Goal: Task Accomplishment & Management: Manage account settings

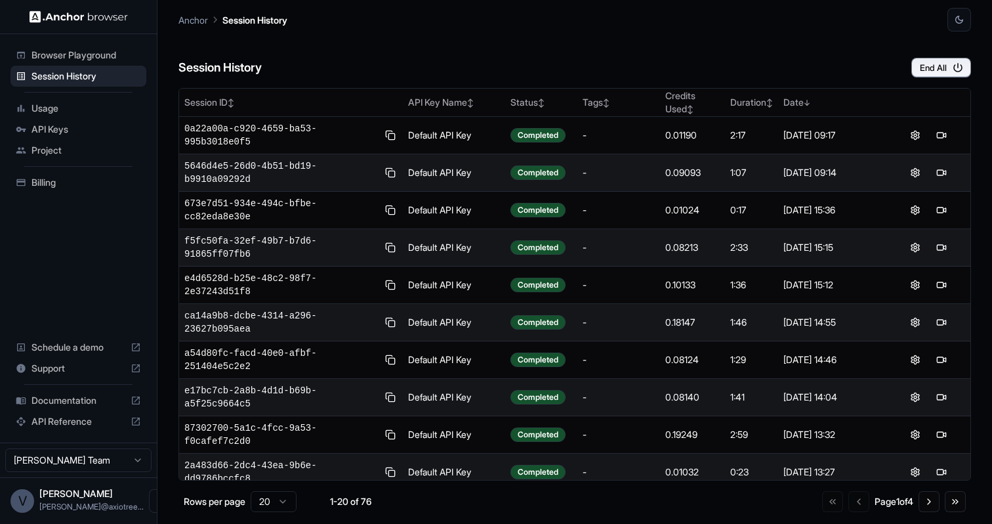
click at [73, 112] on span "Usage" at bounding box center [86, 108] width 110 height 13
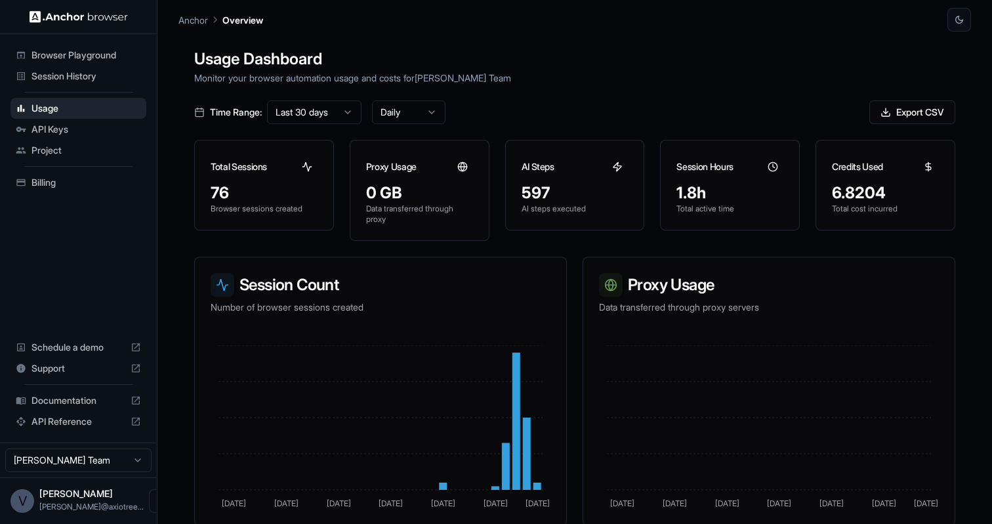
scroll to position [40, 0]
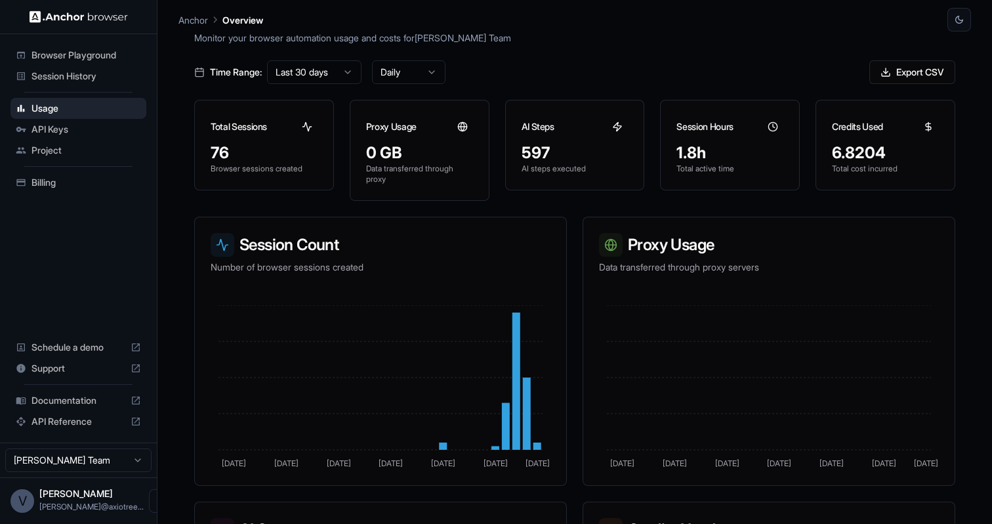
click at [80, 466] on html "Browser Playground Session History Usage API Keys Project Billing Schedule a de…" at bounding box center [496, 262] width 992 height 524
click at [58, 180] on span "Billing" at bounding box center [86, 182] width 110 height 13
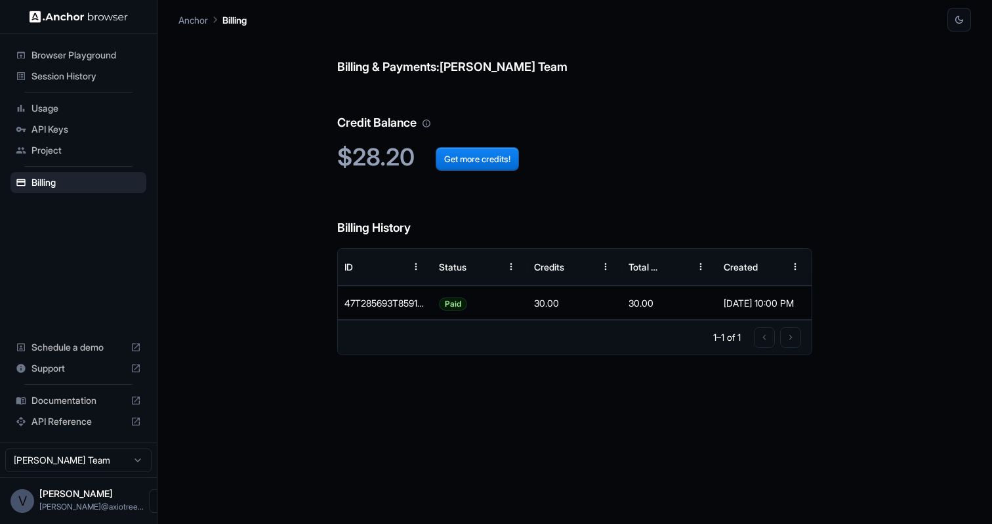
click at [100, 73] on span "Session History" at bounding box center [86, 76] width 110 height 13
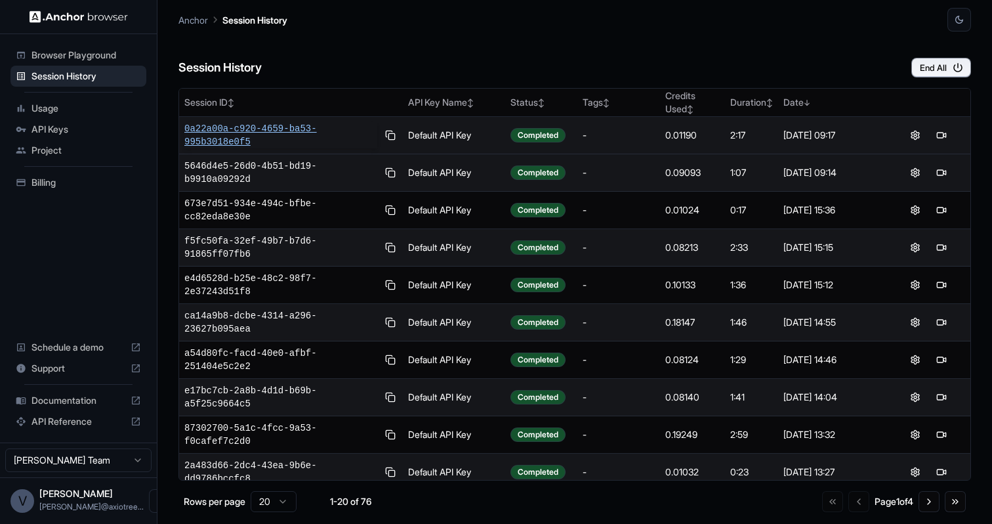
click at [281, 128] on span "0a22a00a-c920-4659-ba53-995b3018e0f5" at bounding box center [280, 135] width 193 height 26
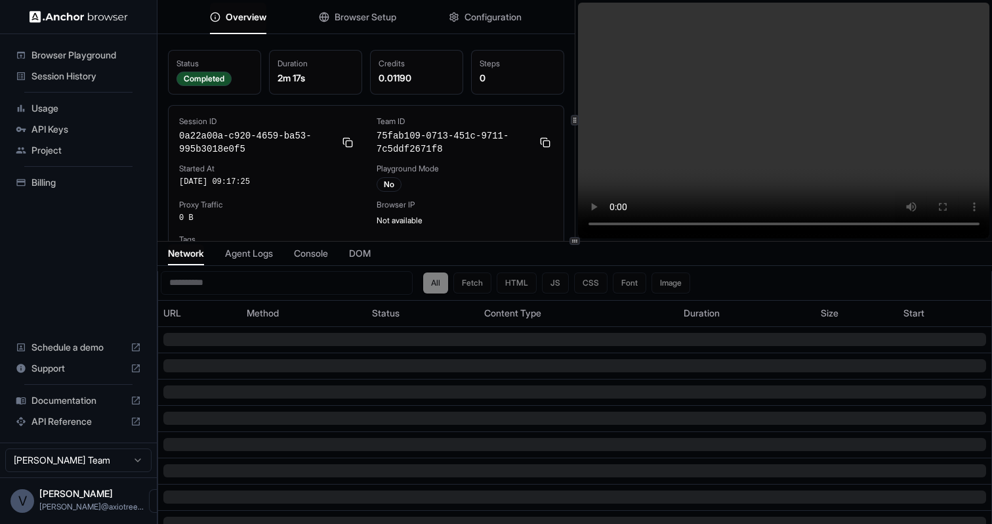
click at [721, 222] on video at bounding box center [784, 121] width 412 height 236
click at [756, 224] on video at bounding box center [784, 121] width 412 height 236
click at [829, 224] on video at bounding box center [784, 121] width 412 height 236
click at [876, 219] on video at bounding box center [784, 121] width 412 height 236
